Goal: Task Accomplishment & Management: Manage account settings

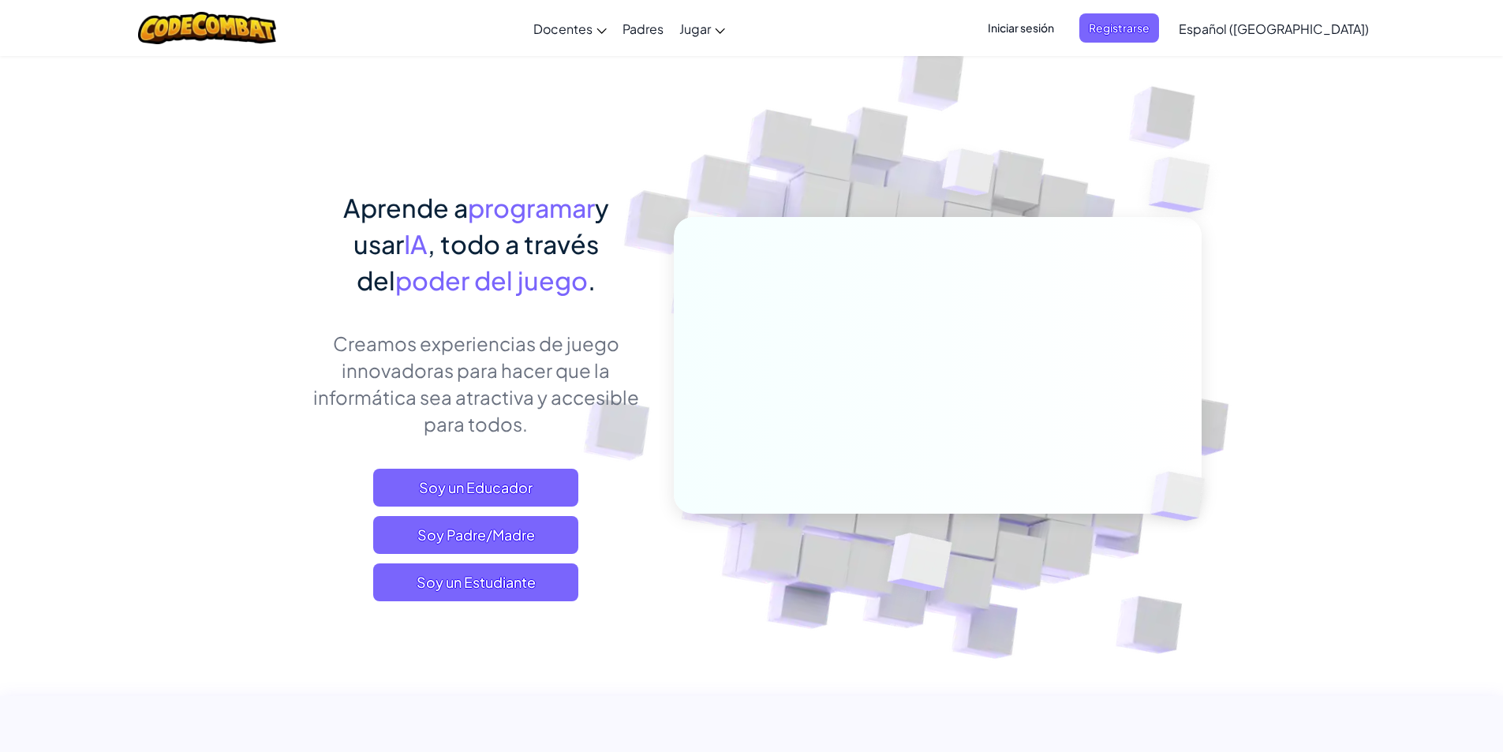
click at [1047, 32] on span "Iniciar sesión" at bounding box center [1020, 27] width 85 height 29
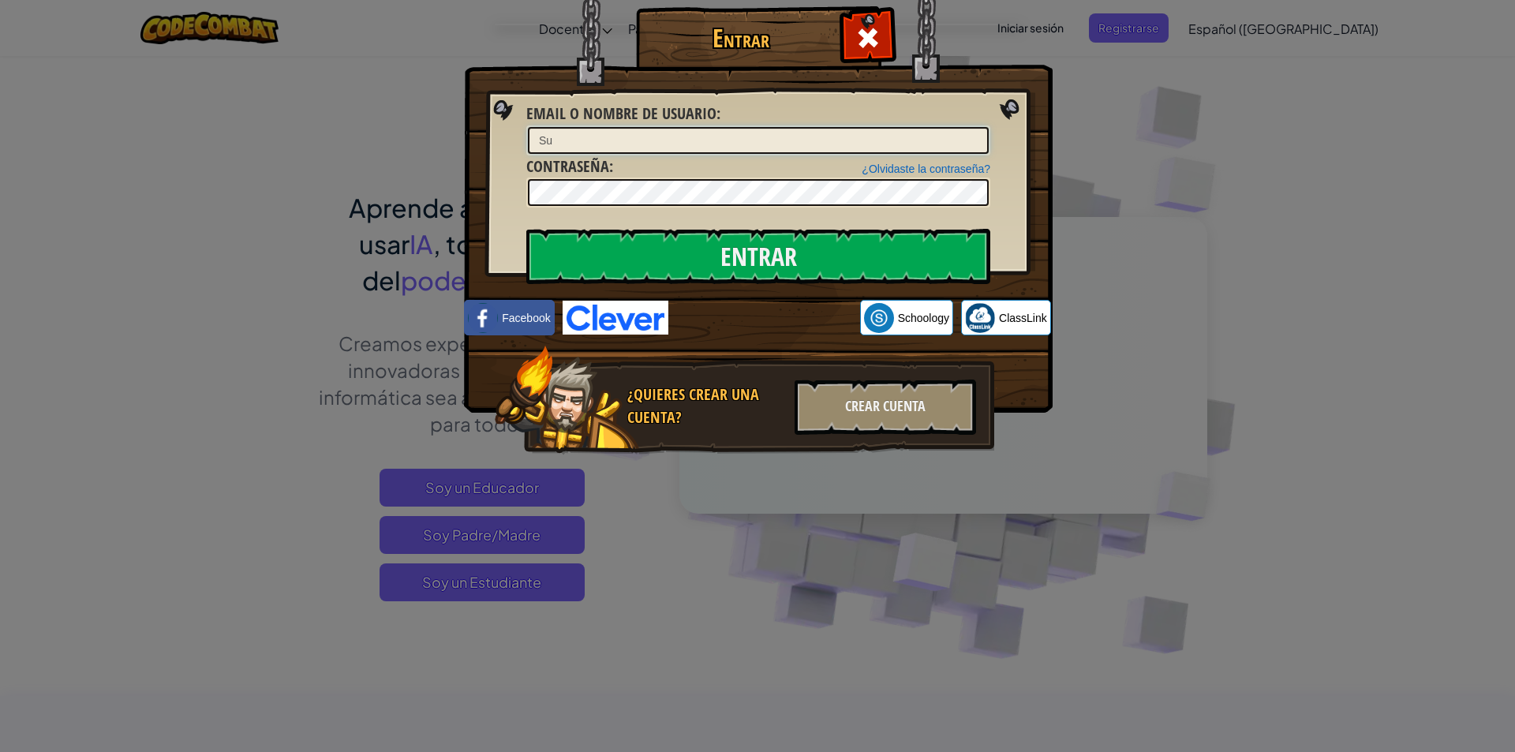
type input "[PERSON_NAME] eanA"
click at [609, 175] on label "Contraseña :" at bounding box center [569, 166] width 87 height 23
click at [644, 237] on input "Entrar" at bounding box center [758, 256] width 464 height 55
click at [656, 244] on input "Entrar" at bounding box center [758, 256] width 464 height 55
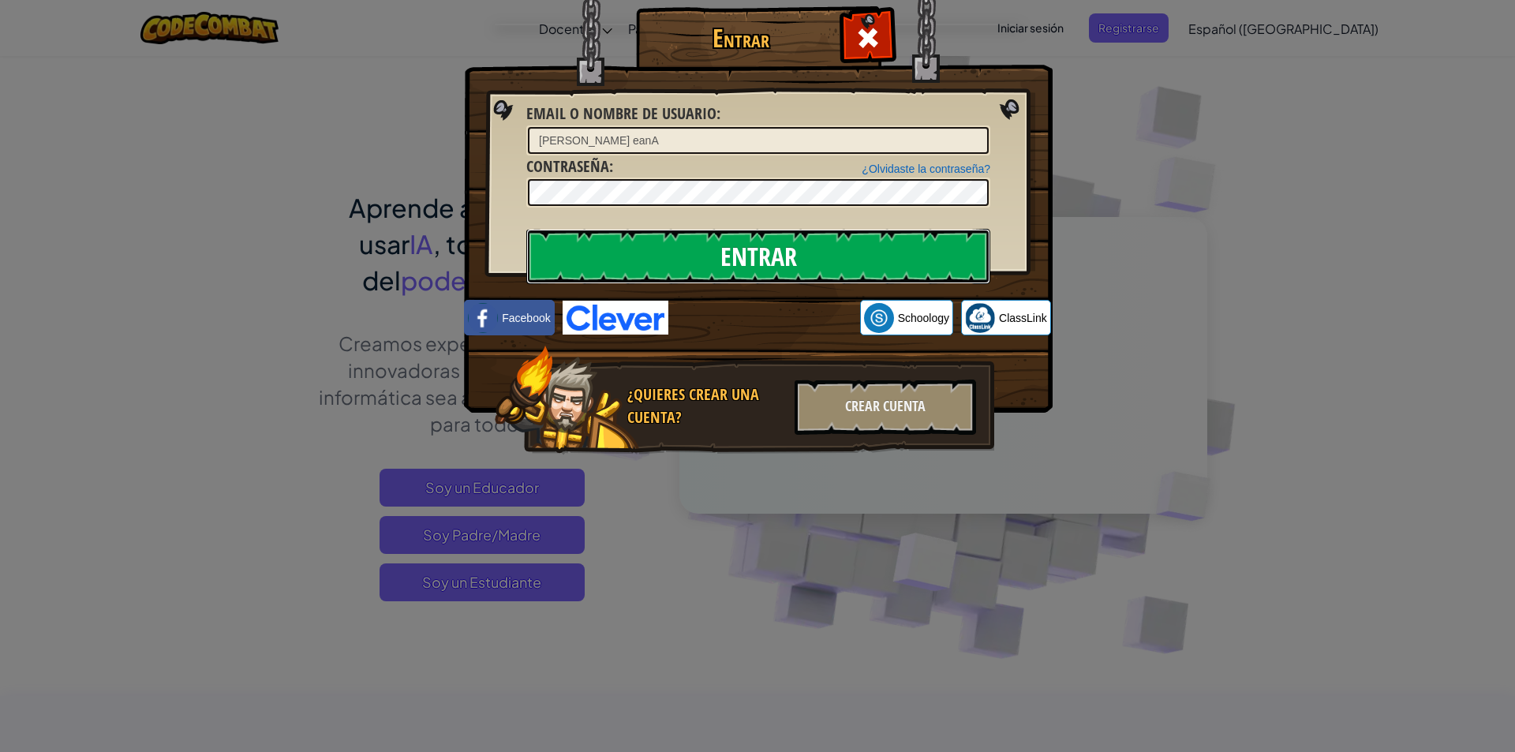
click at [656, 244] on input "Entrar" at bounding box center [758, 256] width 464 height 55
